Goal: Task Accomplishment & Management: Complete application form

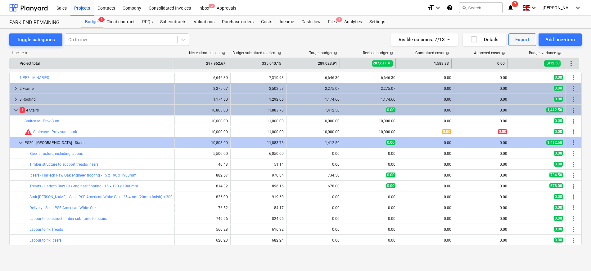
scroll to position [110, 0]
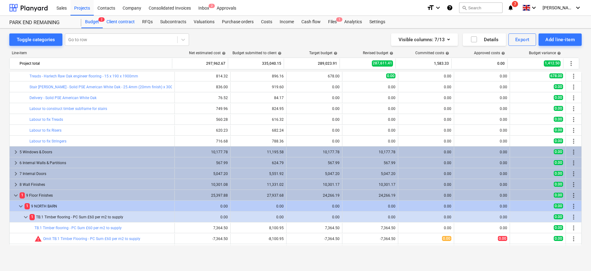
click at [117, 22] on div "Client contract" at bounding box center [121, 22] width 36 height 12
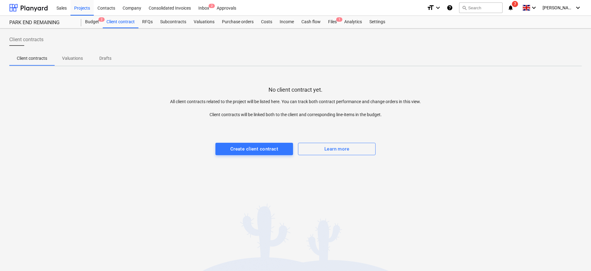
click at [75, 61] on p "Valuations" at bounding box center [72, 58] width 21 height 7
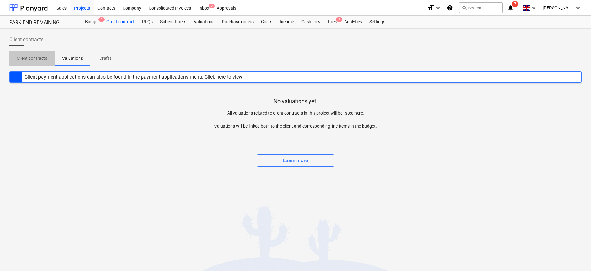
click at [29, 60] on p "Client contracts" at bounding box center [32, 58] width 30 height 7
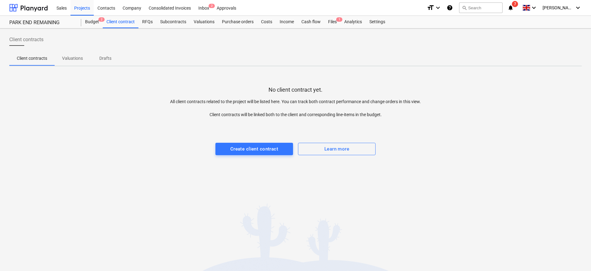
click at [238, 184] on div "Client contracts Client contracts Valuations Drafts No client contract yet. All…" at bounding box center [295, 150] width 591 height 243
click at [50, 64] on button "Client contracts" at bounding box center [31, 58] width 45 height 15
click at [74, 56] on p "Valuations" at bounding box center [72, 58] width 21 height 7
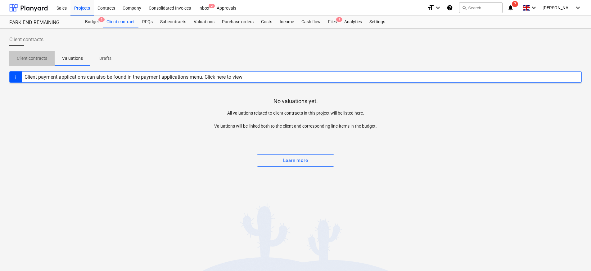
click at [32, 61] on p "Client contracts" at bounding box center [32, 58] width 30 height 7
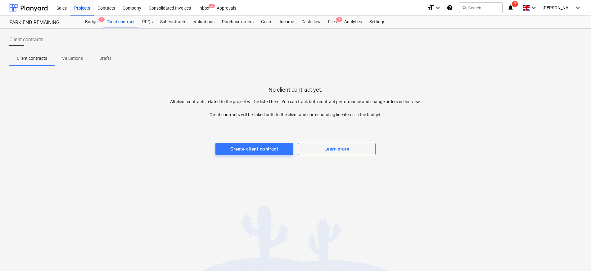
click at [122, 121] on div at bounding box center [295, 124] width 572 height 12
click at [73, 62] on span "Valuations" at bounding box center [73, 58] width 36 height 10
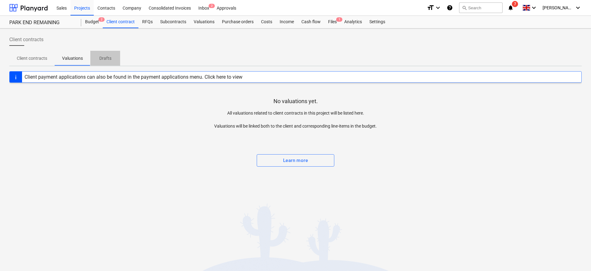
click at [108, 58] on p "Drafts" at bounding box center [105, 58] width 15 height 7
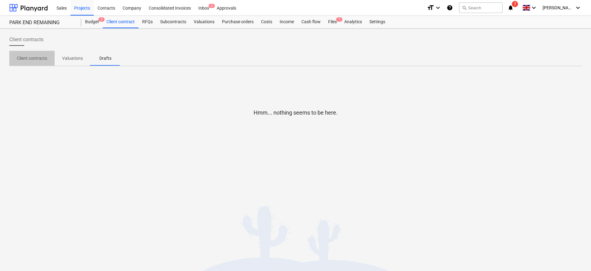
click at [20, 58] on p "Client contracts" at bounding box center [32, 58] width 30 height 7
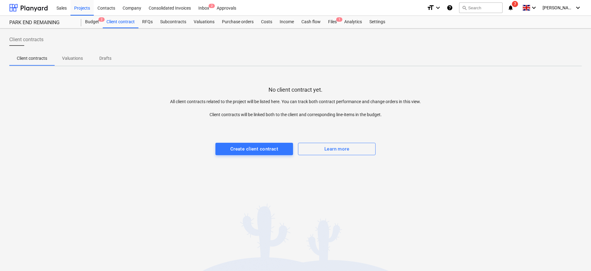
click at [88, 29] on div "Client contracts Client contracts Valuations Drafts No client contract yet. All…" at bounding box center [295, 150] width 591 height 243
click at [93, 23] on div "Budget 2" at bounding box center [91, 22] width 21 height 12
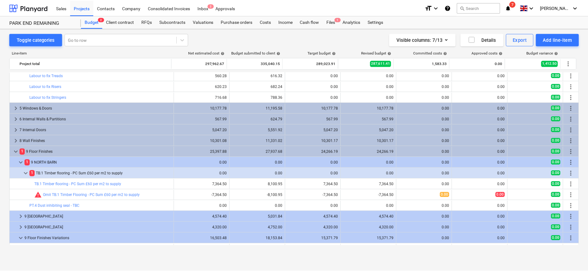
scroll to position [158, 0]
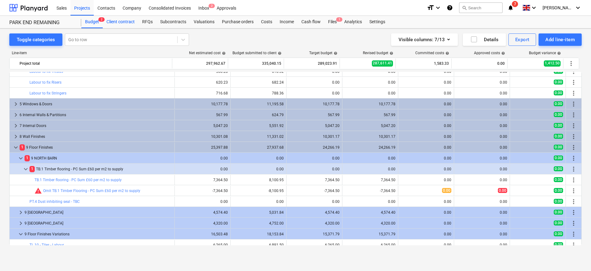
click at [126, 24] on div "Client contract" at bounding box center [121, 22] width 36 height 12
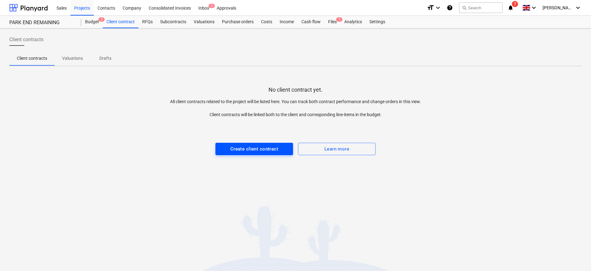
drag, startPoint x: 217, startPoint y: 194, endPoint x: 257, endPoint y: 148, distance: 60.4
click at [217, 192] on div "Client contracts Client contracts Valuations Drafts No client contract yet. All…" at bounding box center [295, 150] width 591 height 243
click at [260, 143] on button "Create client contract" at bounding box center [254, 149] width 78 height 12
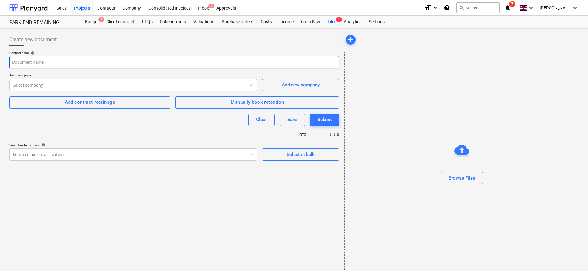
click at [134, 64] on input "text" at bounding box center [174, 62] width 330 height 12
type input "Val"
